Goal: Transaction & Acquisition: Purchase product/service

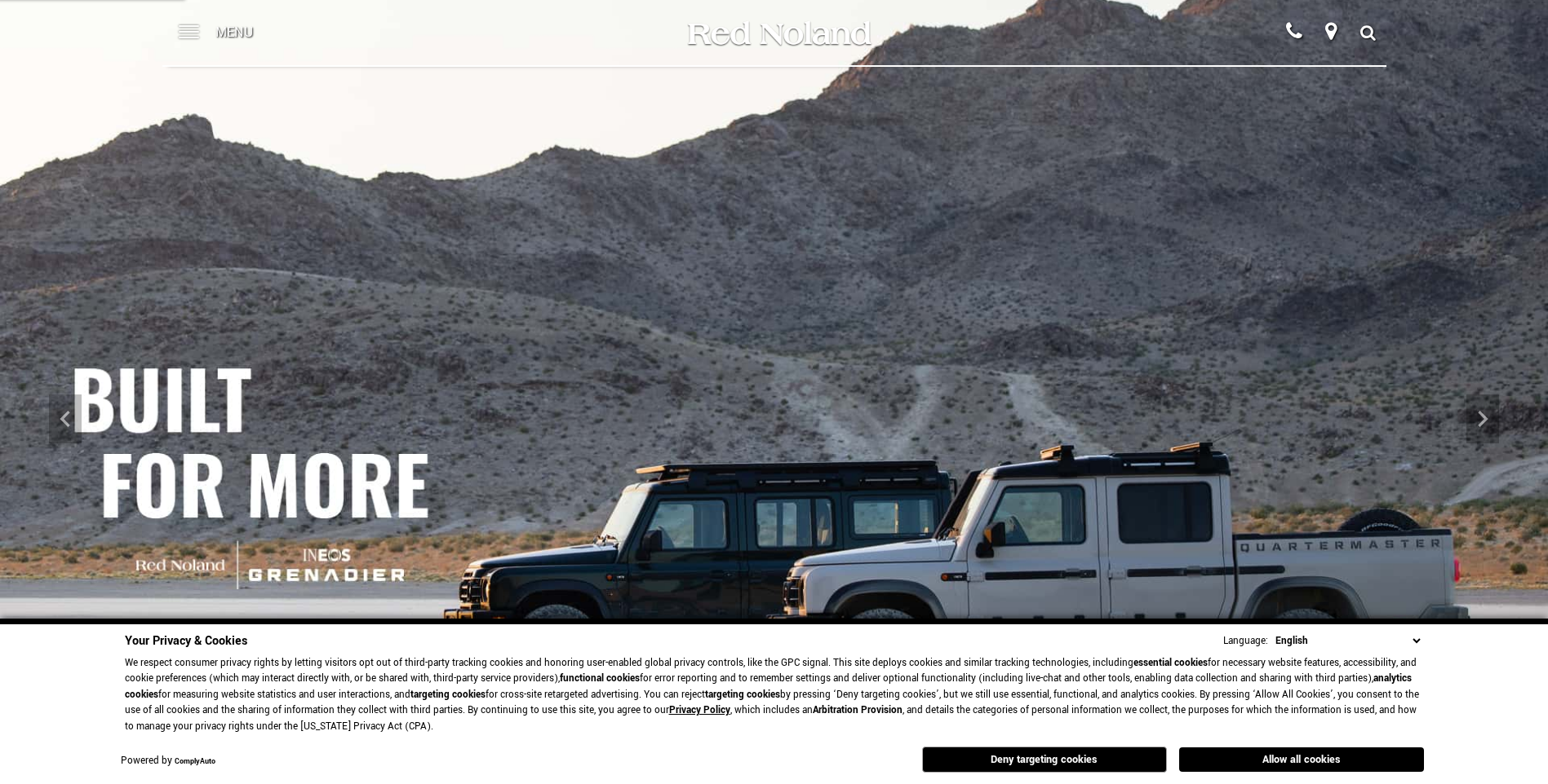
click at [197, 27] on span at bounding box center [189, 26] width 20 height 2
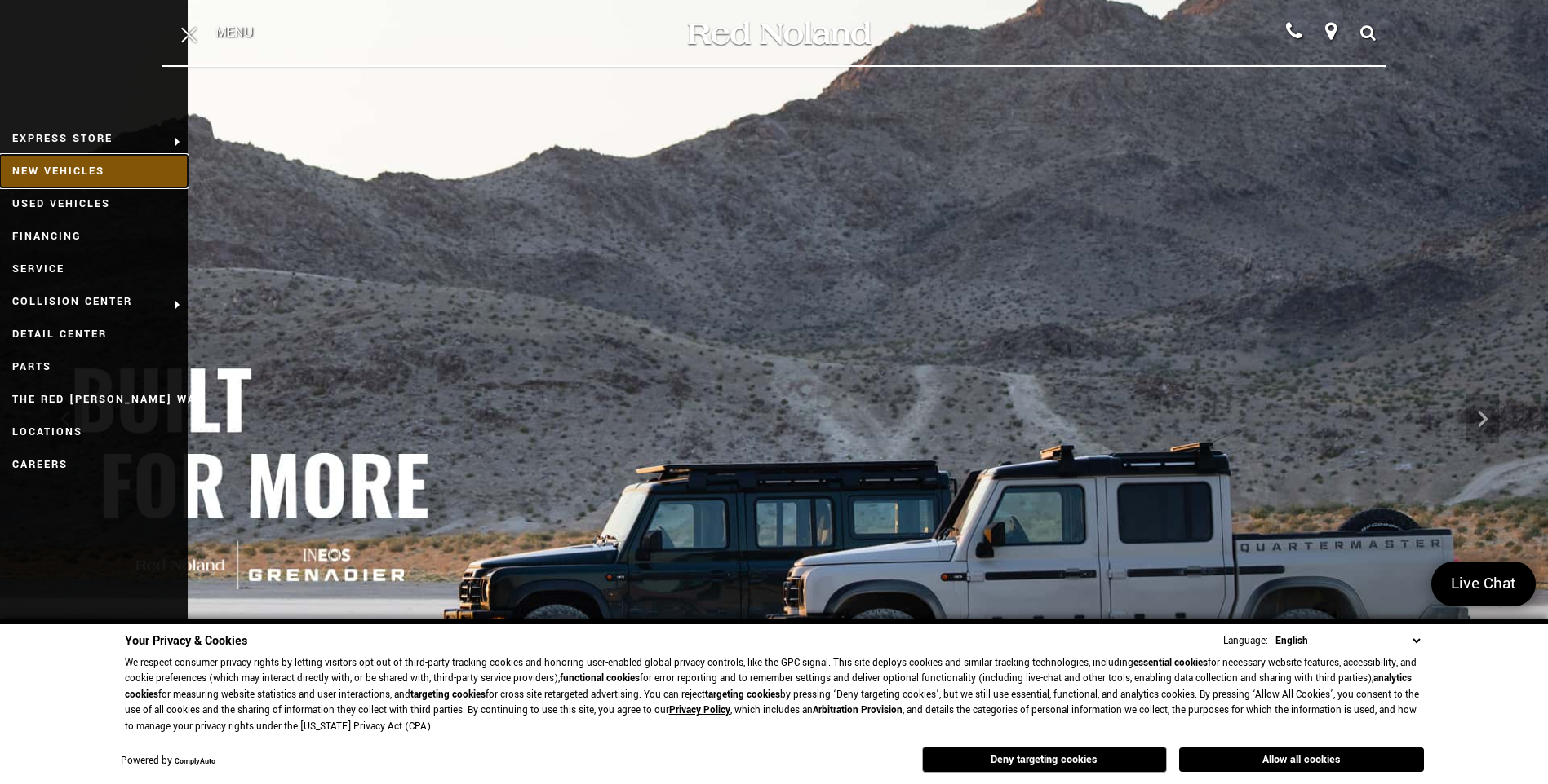
click at [74, 173] on link "New Vehicles" at bounding box center [94, 171] width 187 height 33
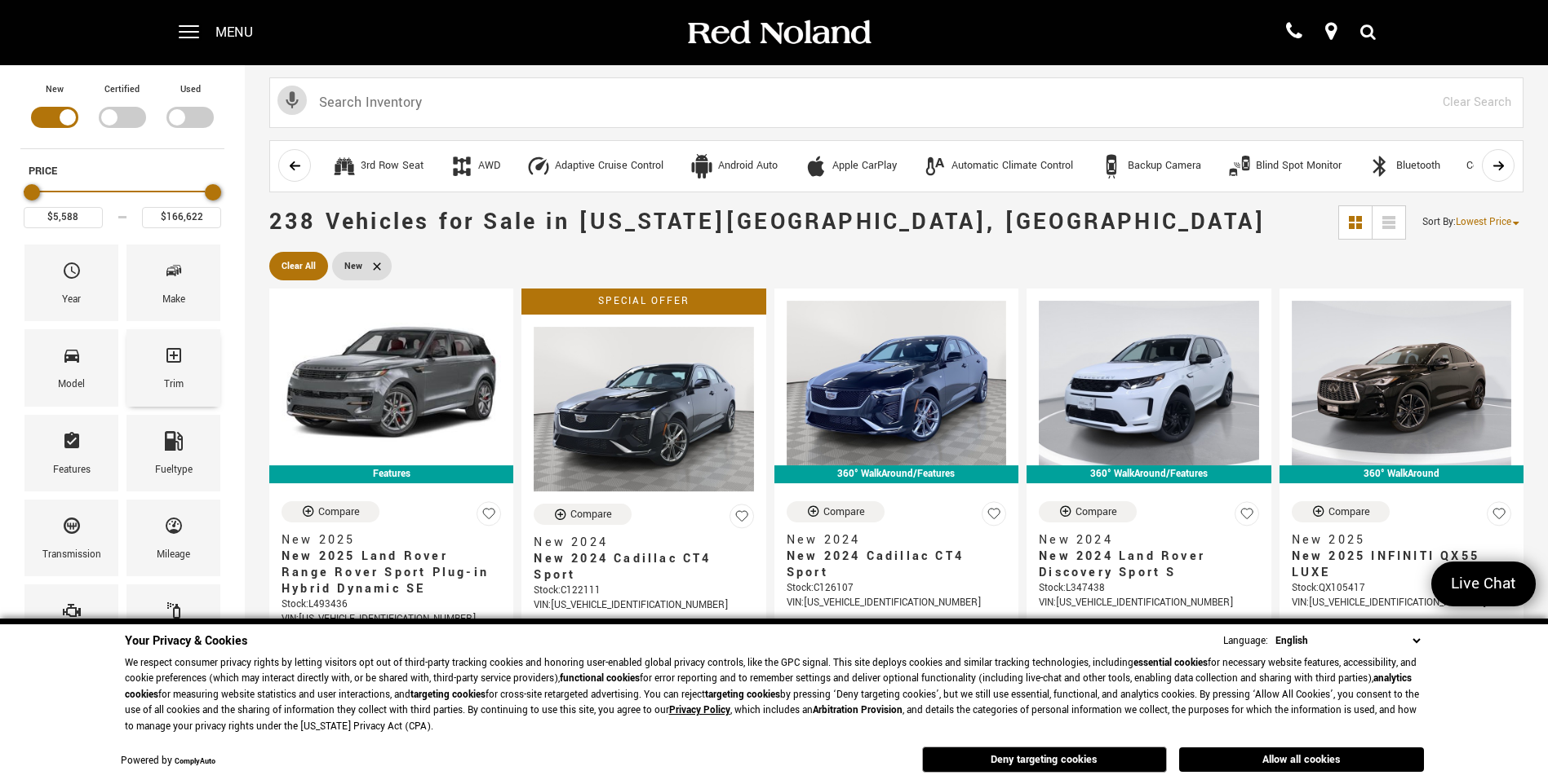
click at [186, 370] on div "Trim" at bounding box center [173, 368] width 94 height 77
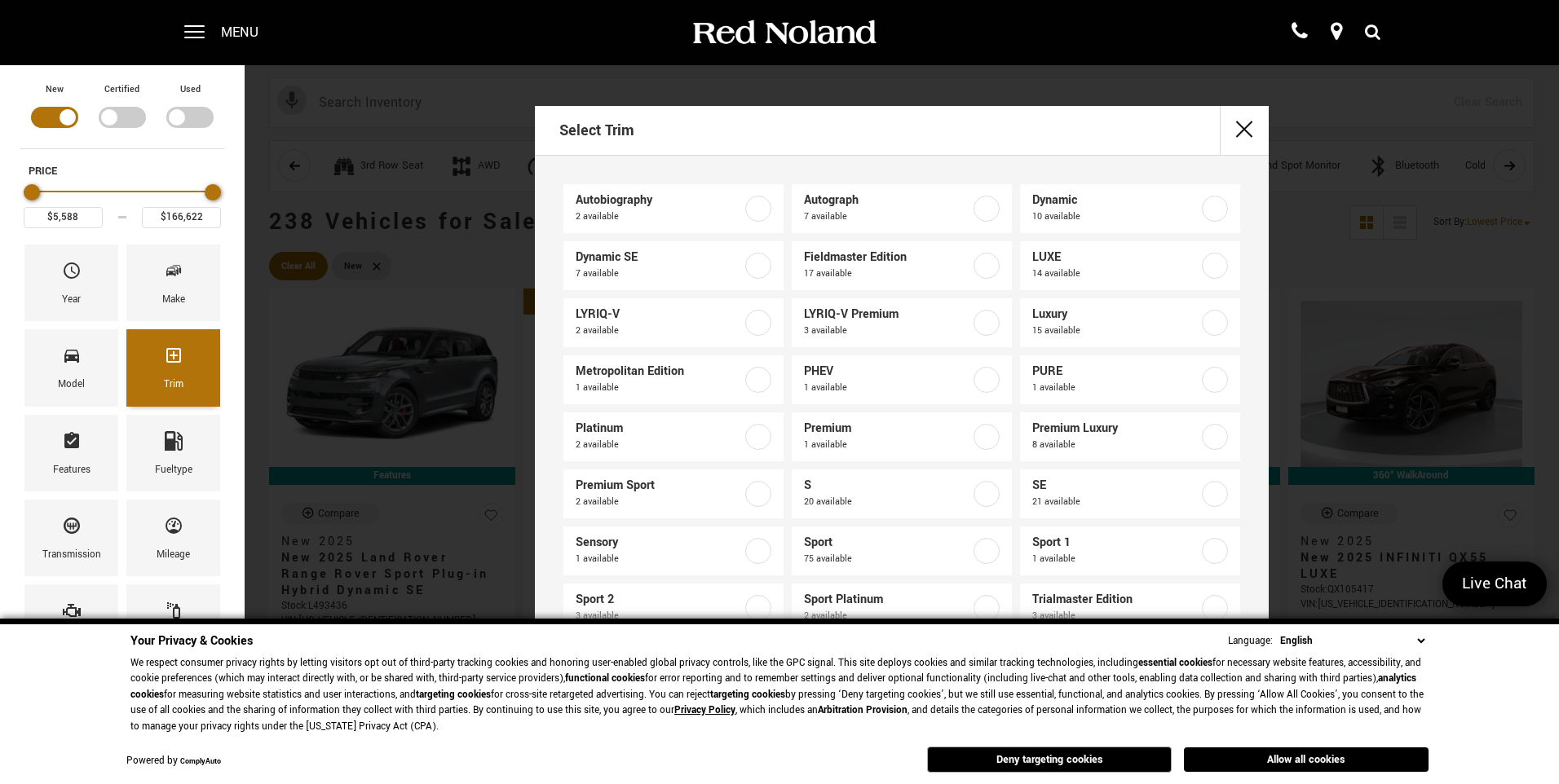
click at [186, 370] on div "Trim" at bounding box center [173, 368] width 94 height 77
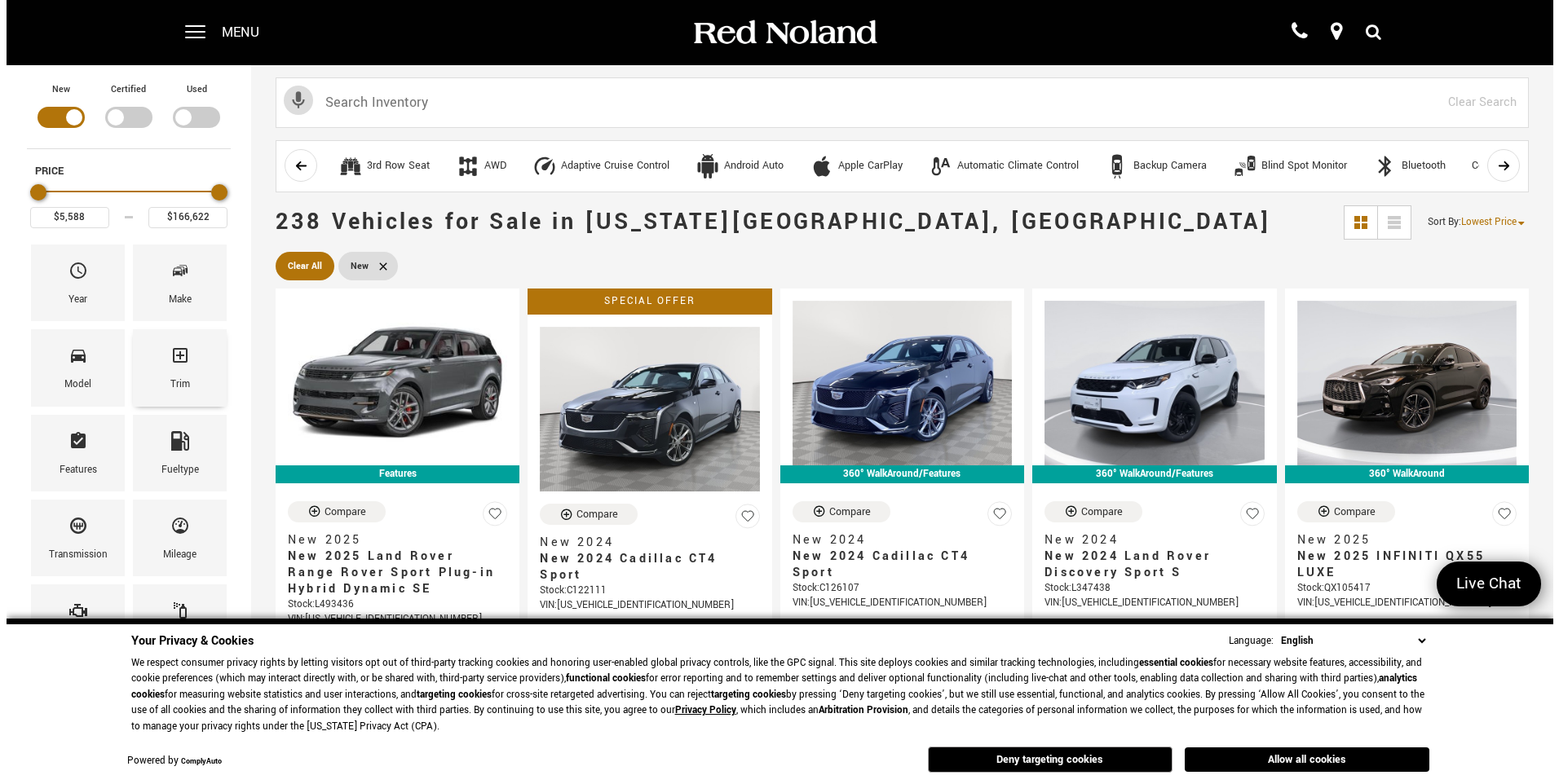
scroll to position [245, 0]
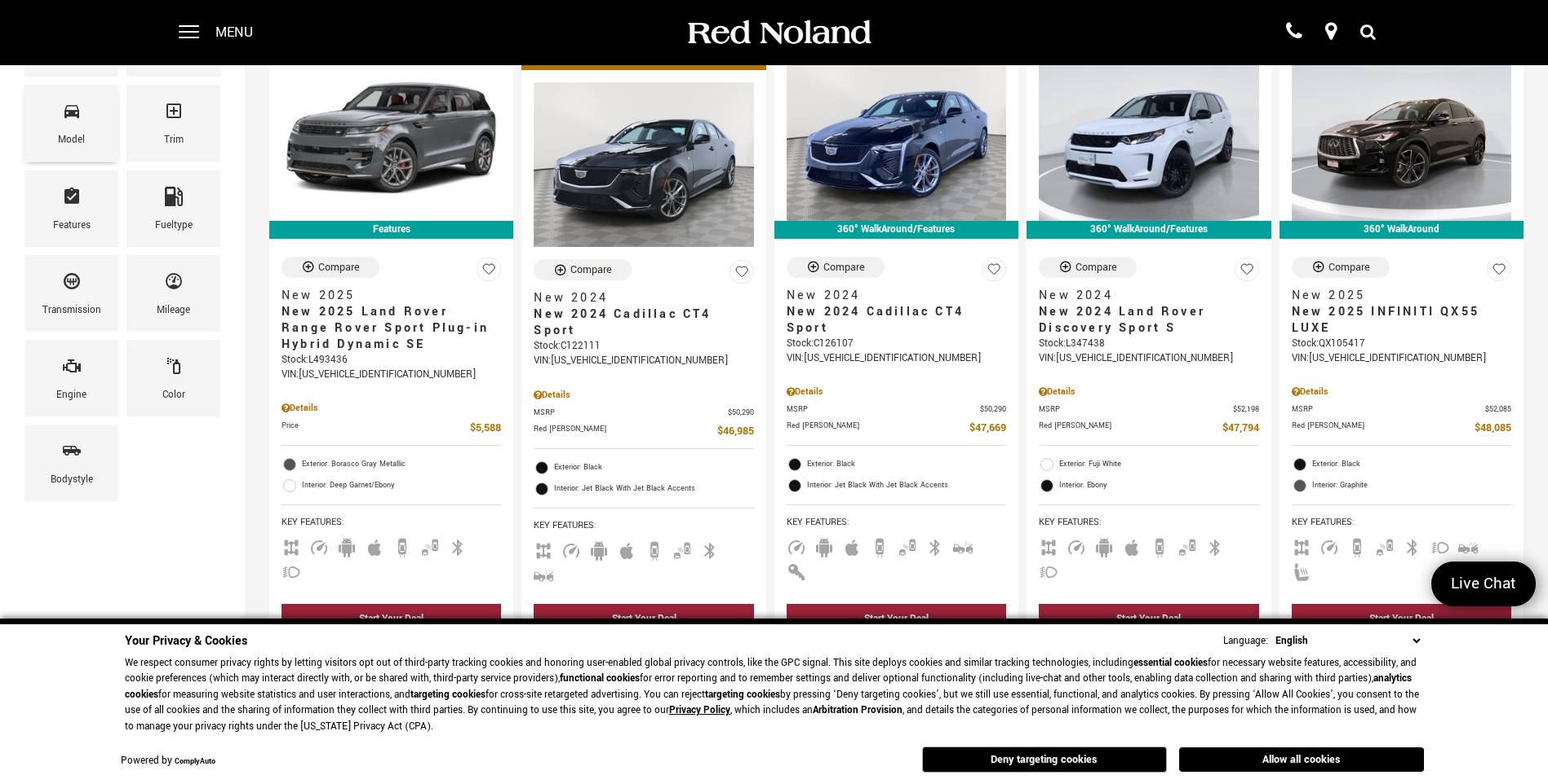
click at [78, 135] on div "Model" at bounding box center [71, 140] width 27 height 18
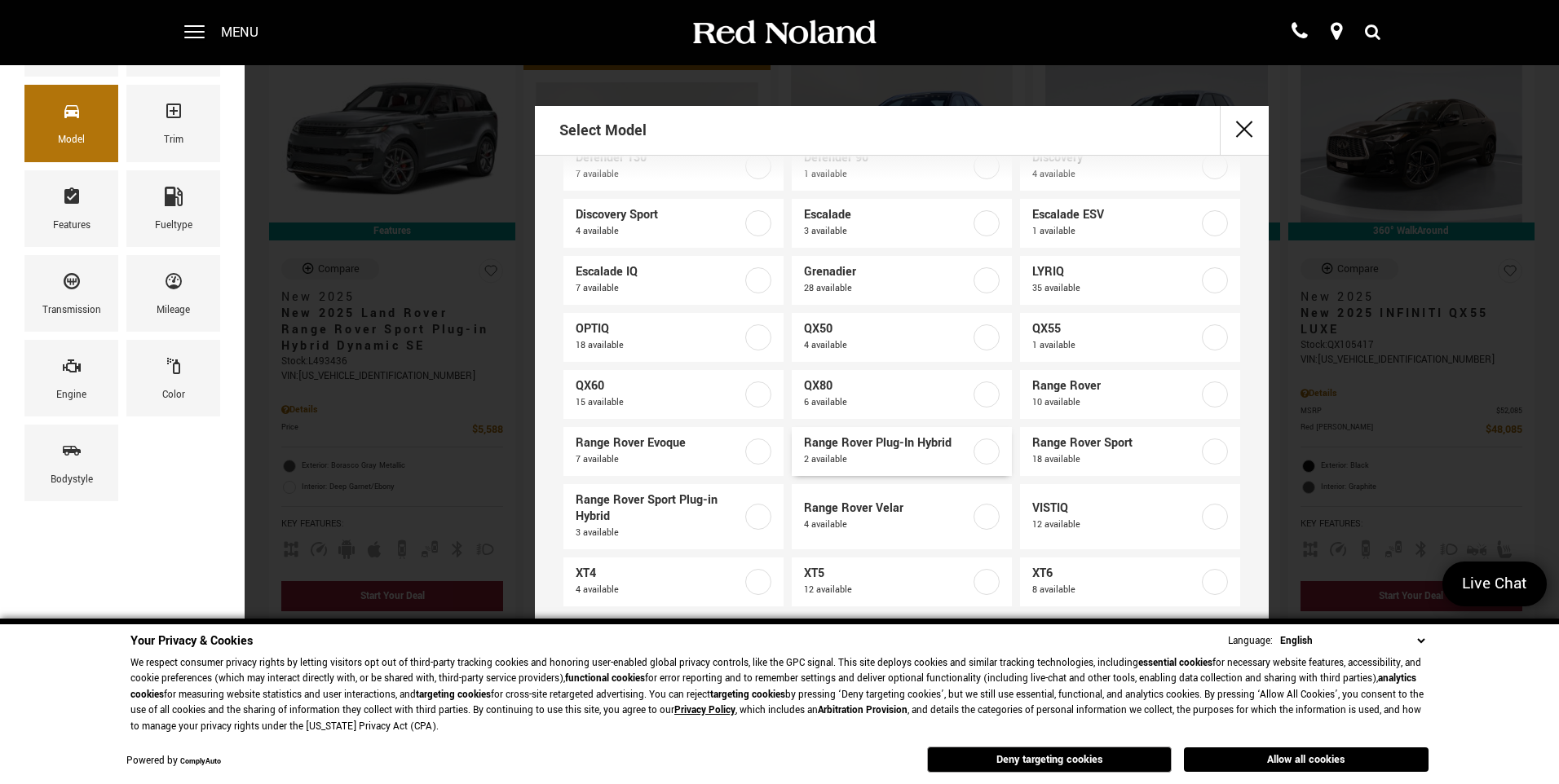
scroll to position [104, 0]
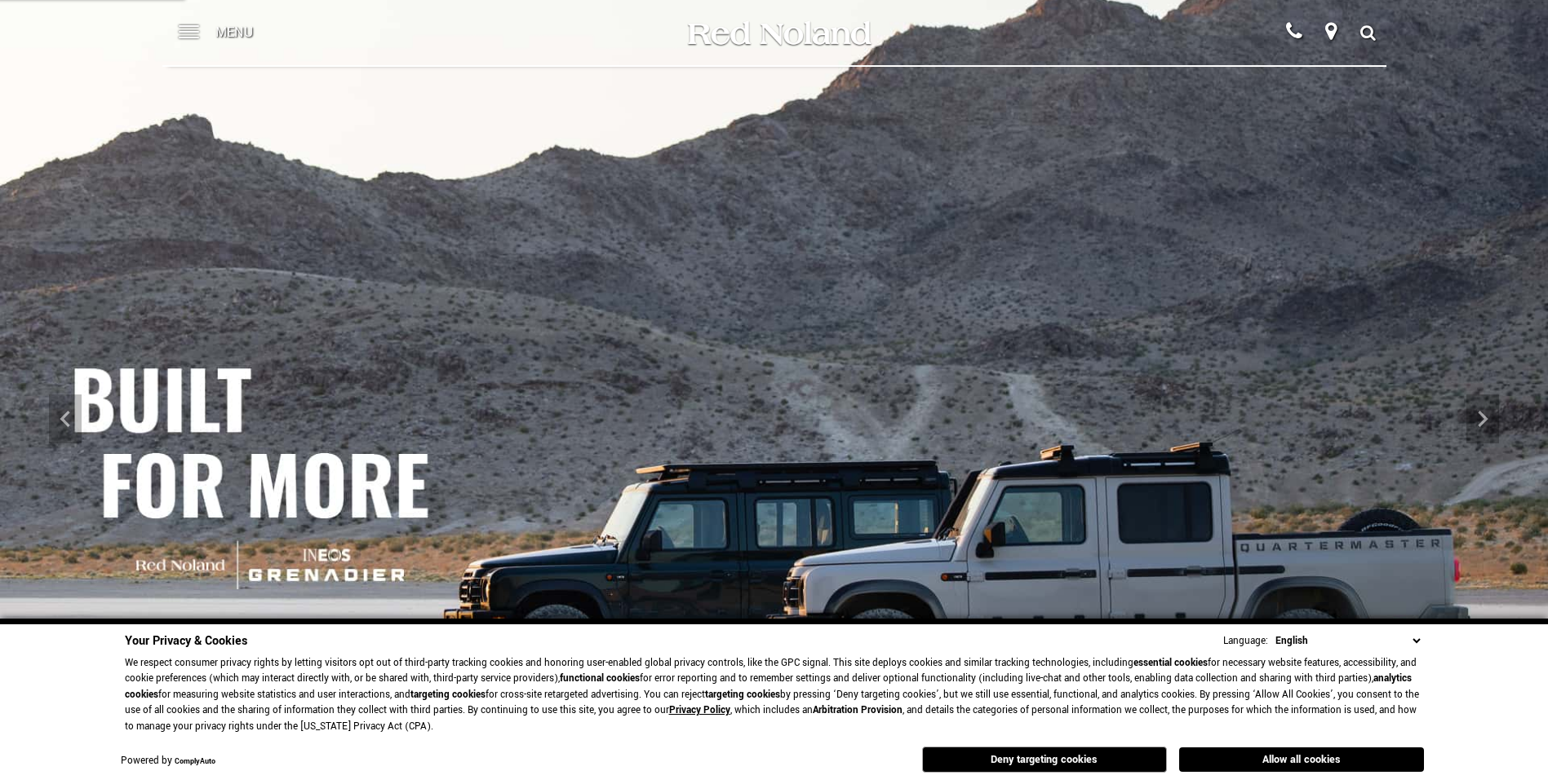
click at [235, 38] on span "Menu" at bounding box center [234, 33] width 38 height 65
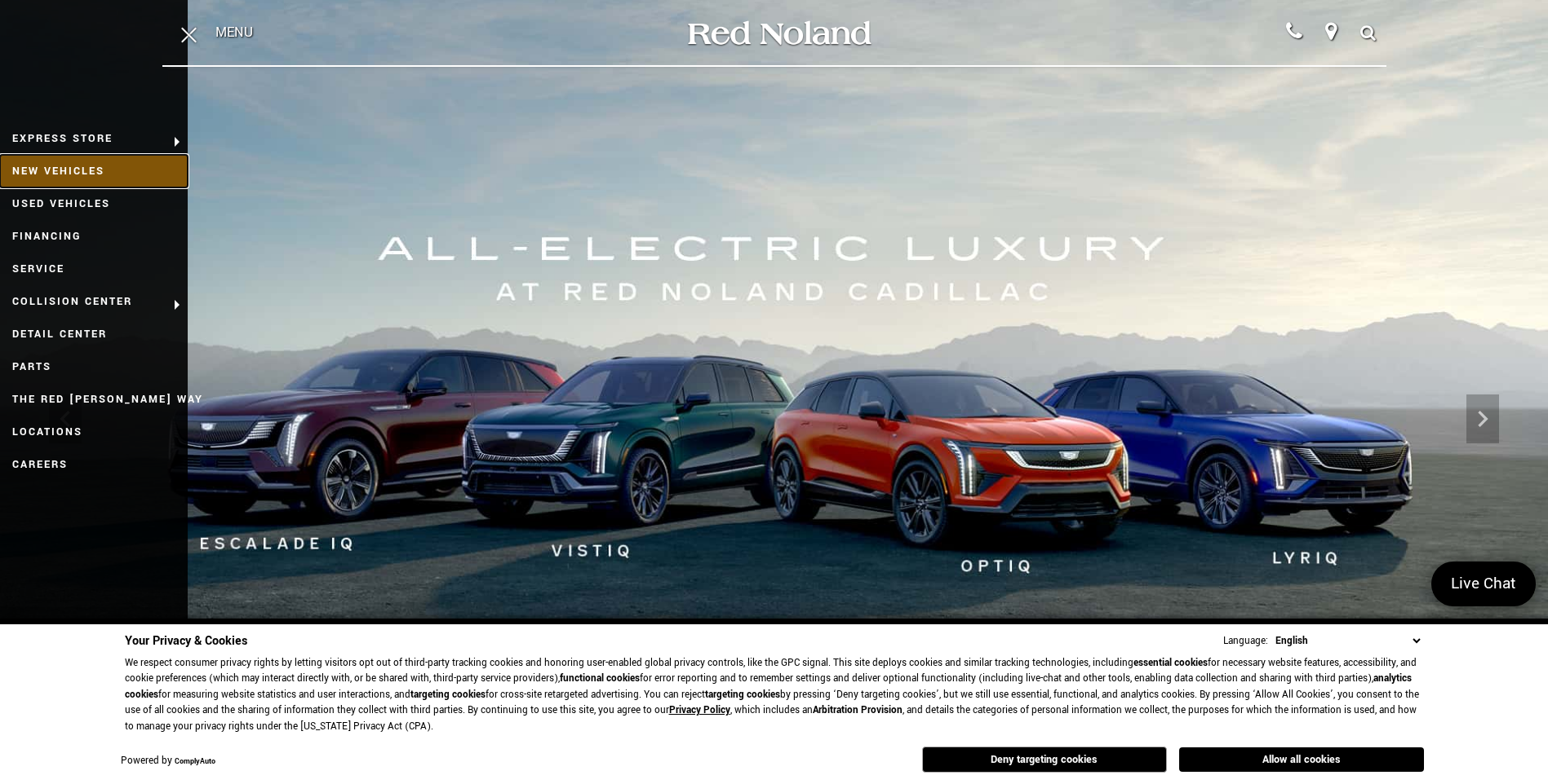
click at [122, 155] on link "New Vehicles" at bounding box center [94, 171] width 187 height 33
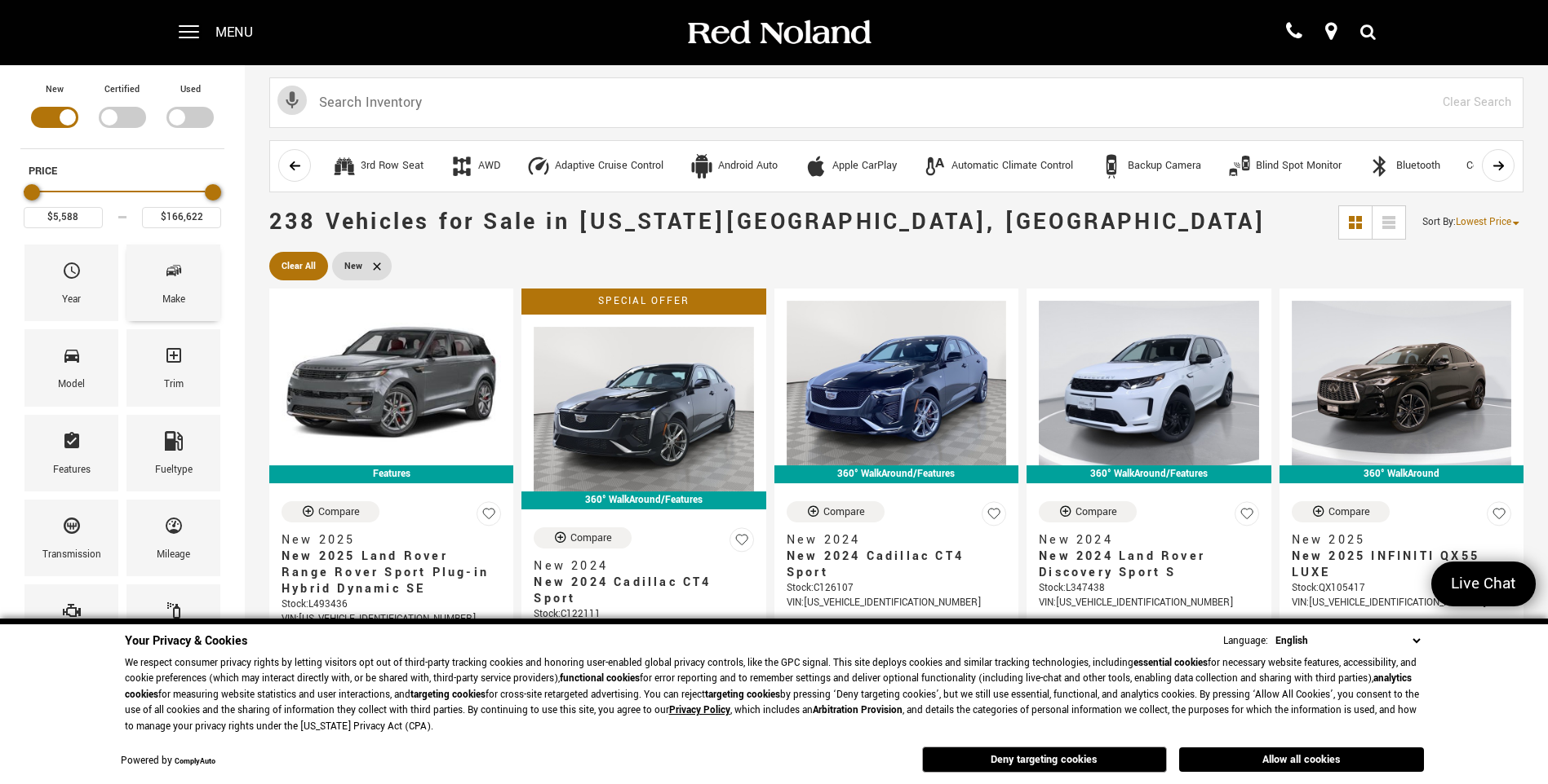
click at [189, 285] on div "Make" at bounding box center [173, 283] width 94 height 77
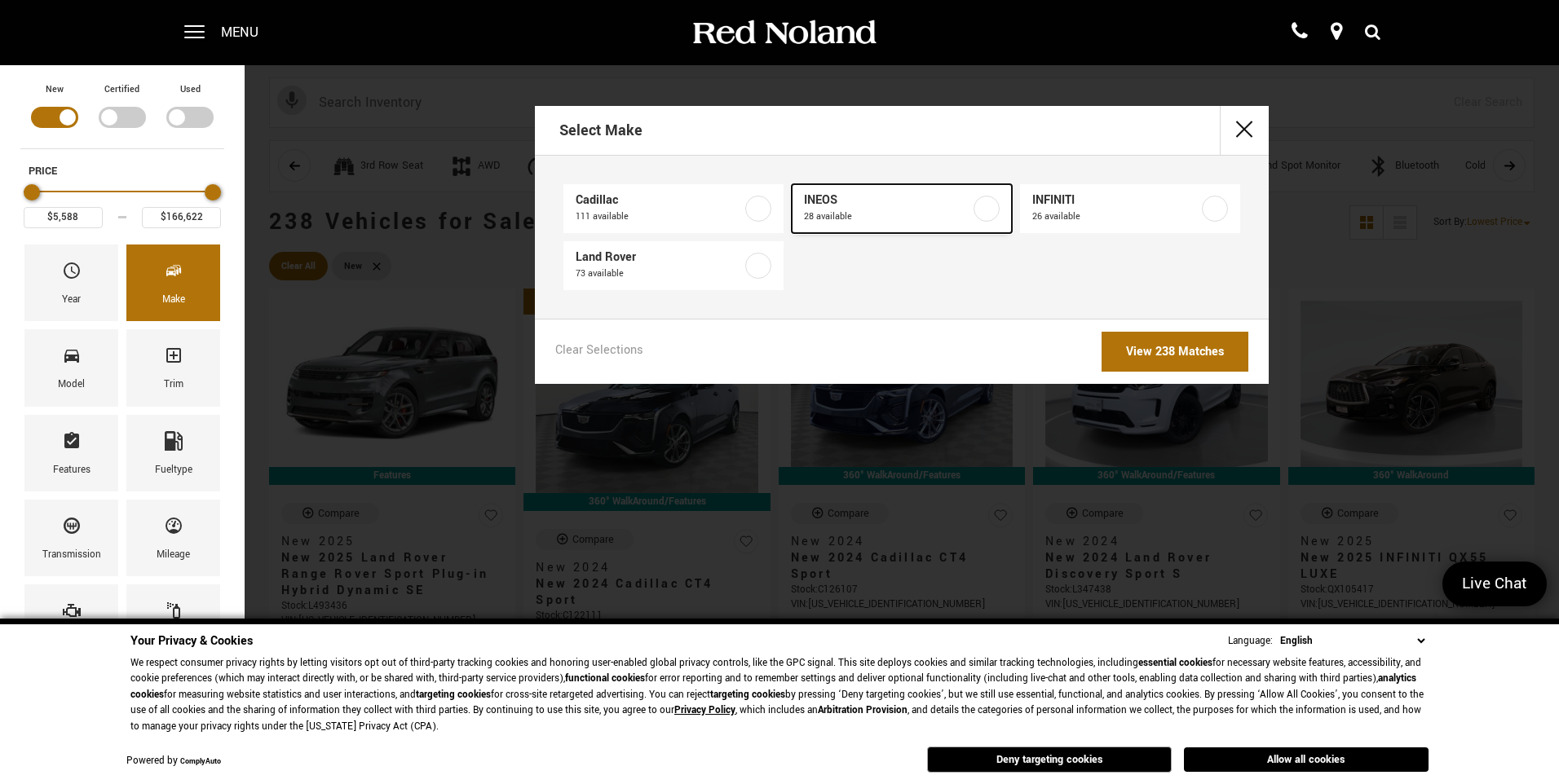
click at [913, 193] on span "INEOS" at bounding box center [887, 201] width 166 height 17
type input "$71,999"
type input "$99,640"
checkbox input "true"
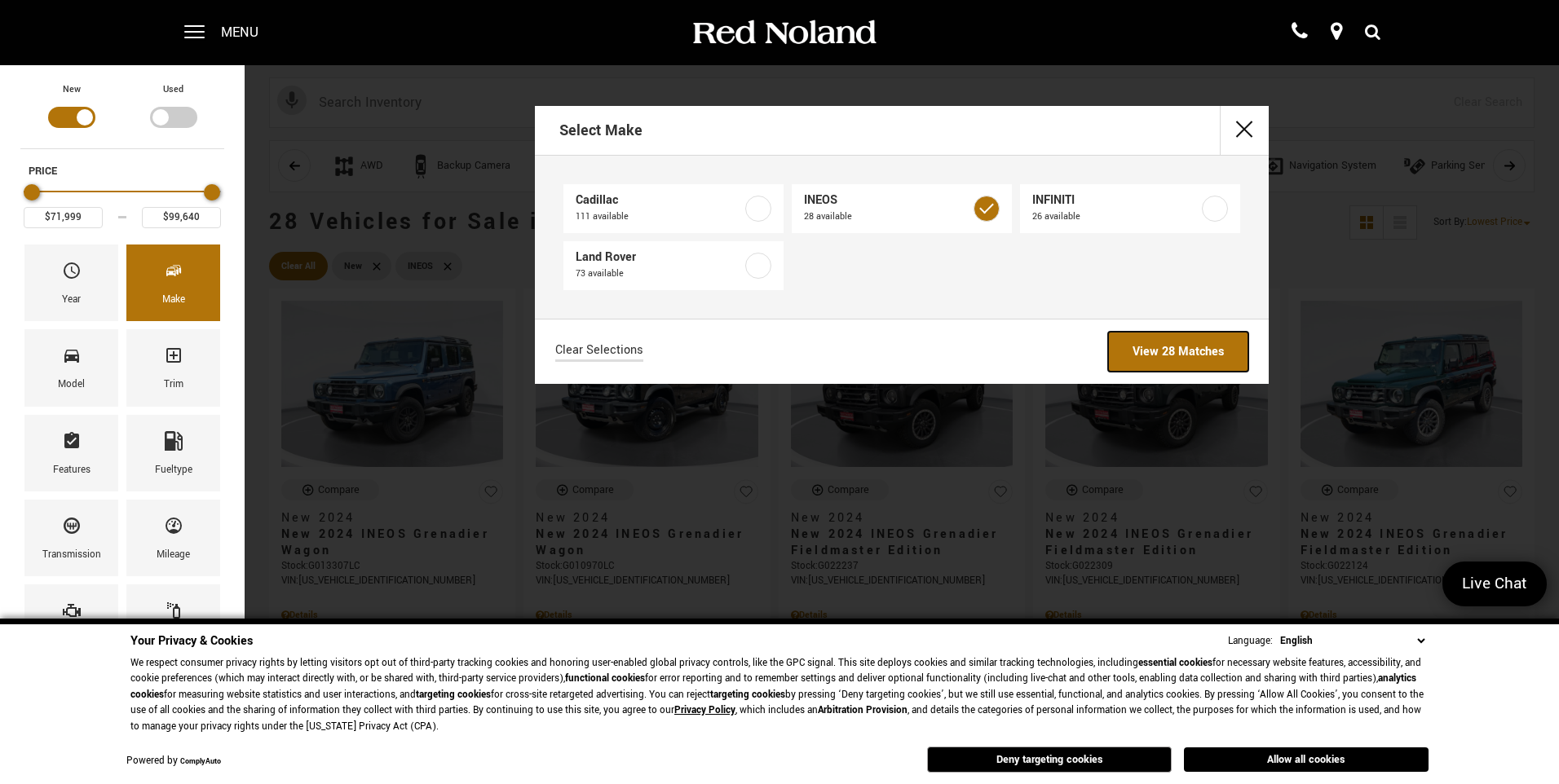
click at [1155, 348] on link "View 28 Matches" at bounding box center [1179, 352] width 140 height 40
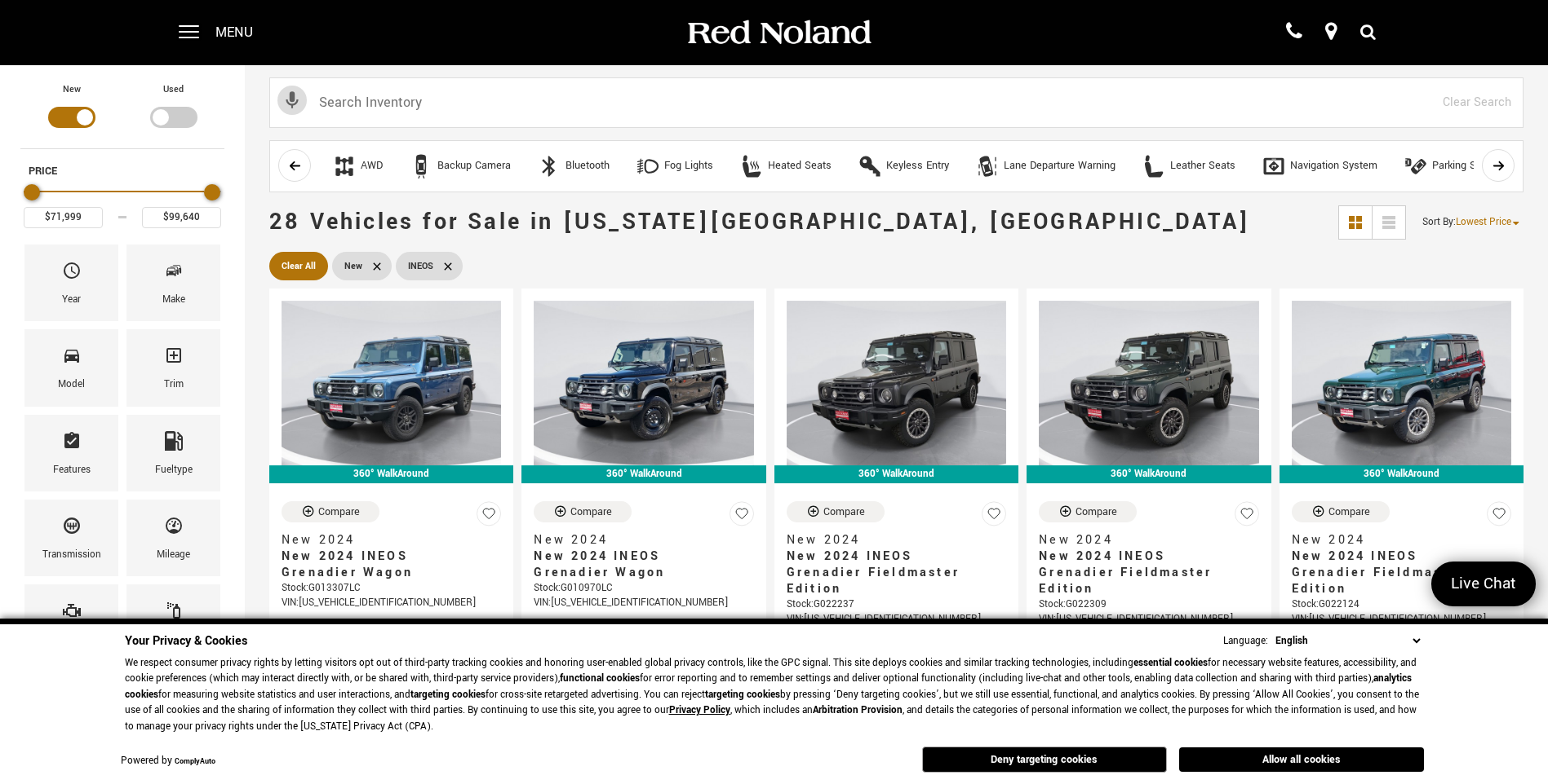
scroll to position [326, 0]
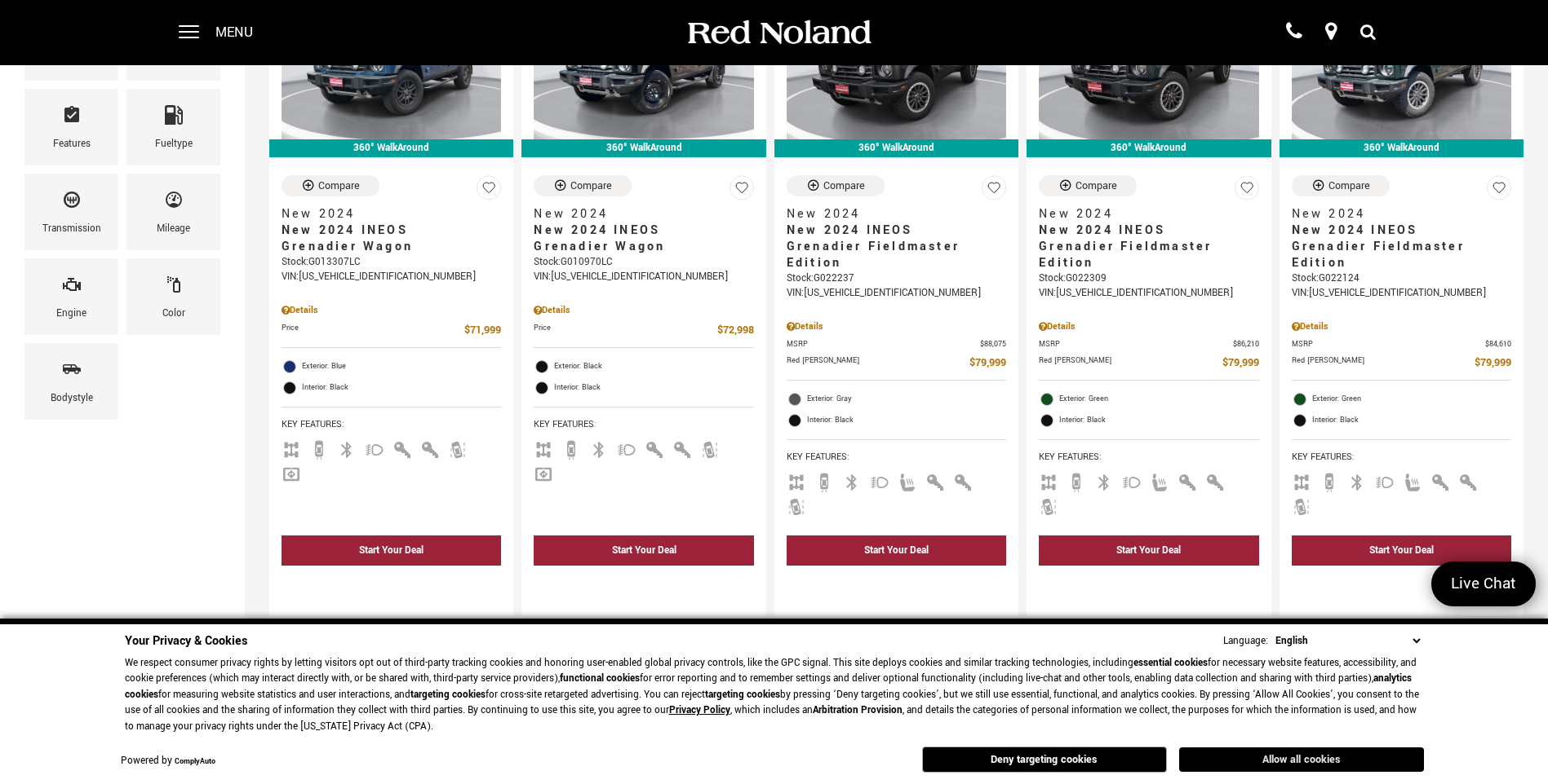
click at [1295, 756] on button "Allow all cookies" at bounding box center [1301, 760] width 245 height 24
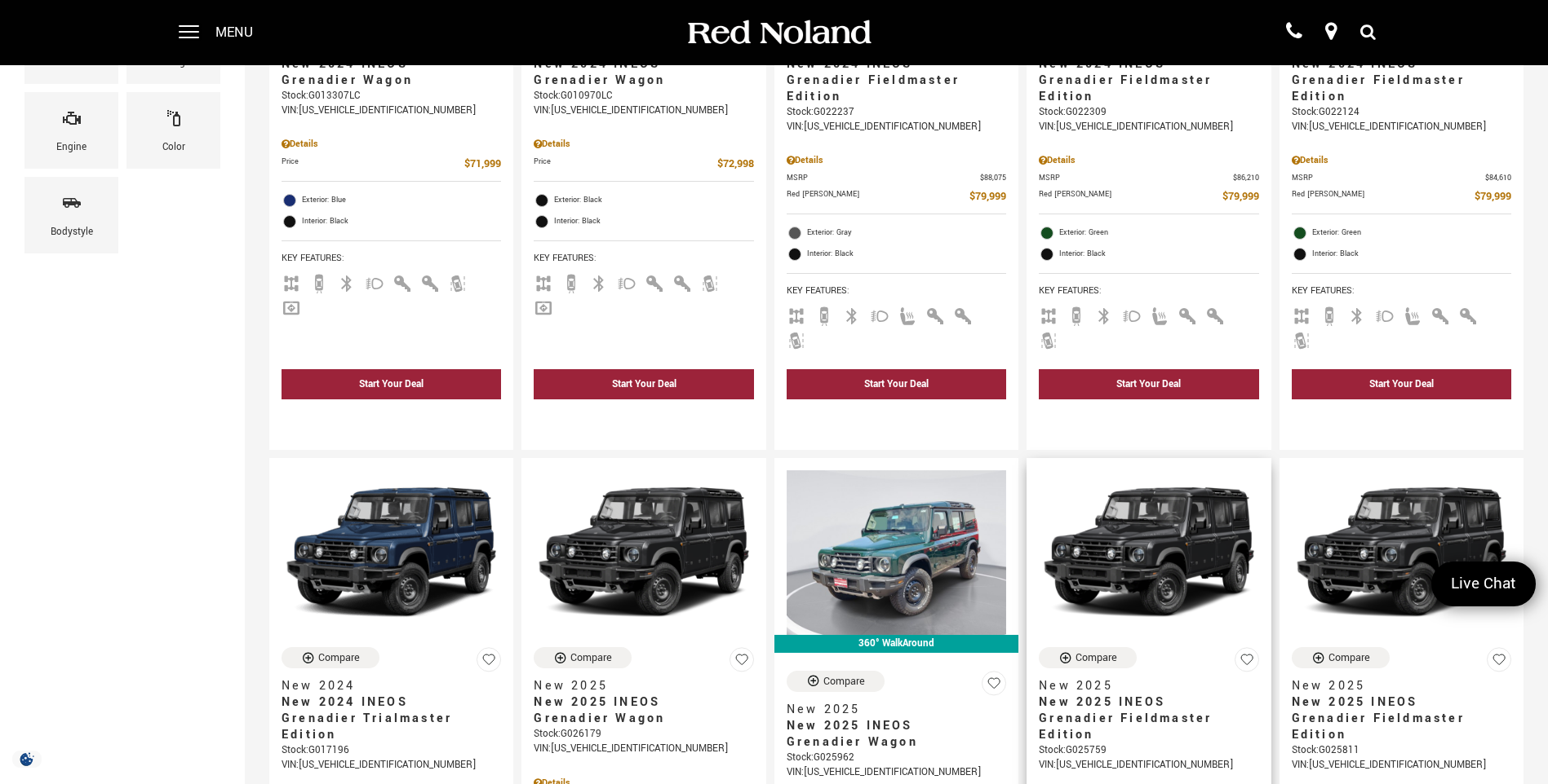
scroll to position [652, 0]
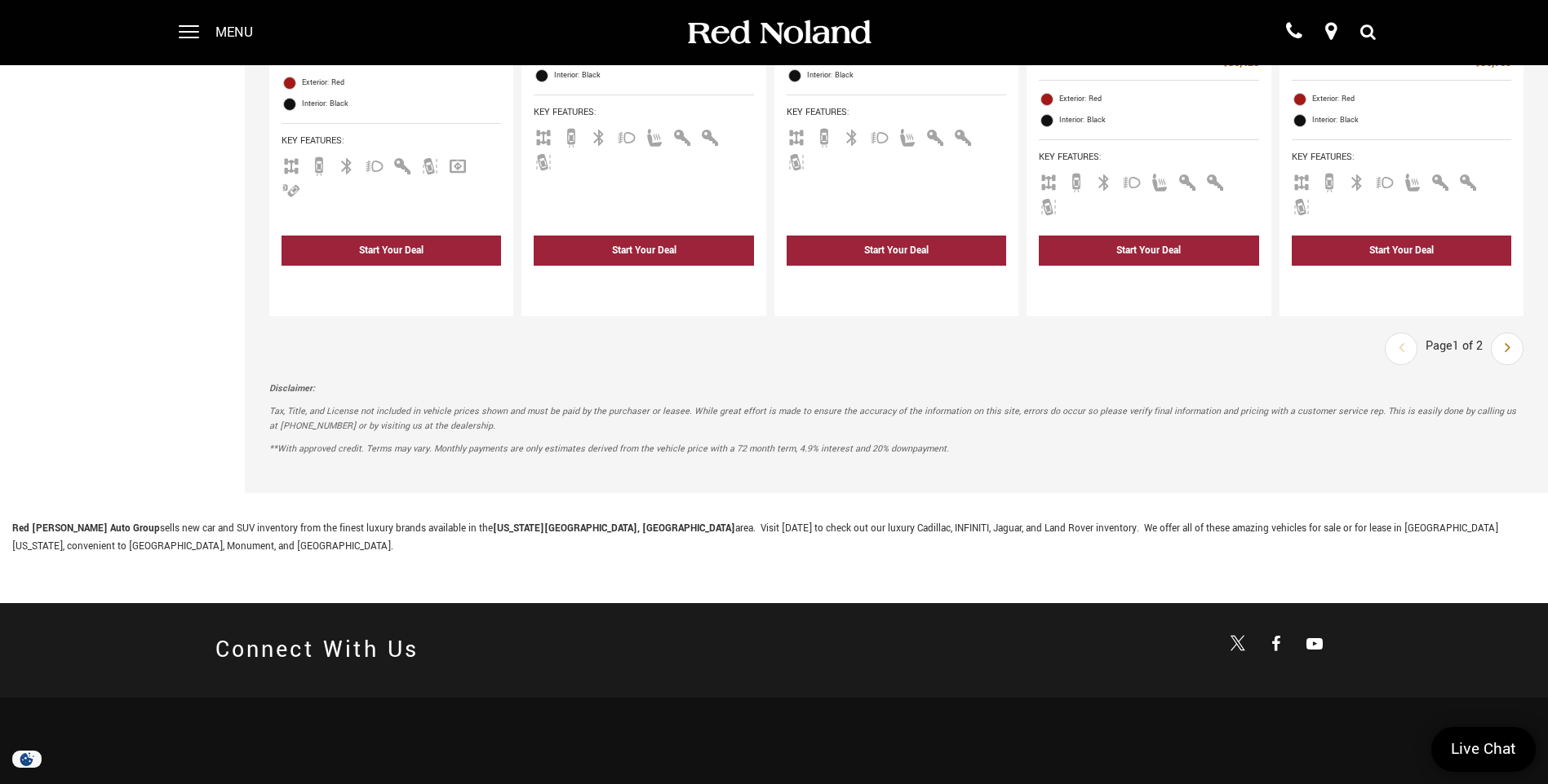
click at [1517, 365] on div "Disclaimer: Tax, Title, and License not included in vehicle prices shown and mu…" at bounding box center [896, 423] width 1254 height 116
click at [1515, 334] on link "Next" at bounding box center [1507, 349] width 30 height 29
